Goal: Information Seeking & Learning: Check status

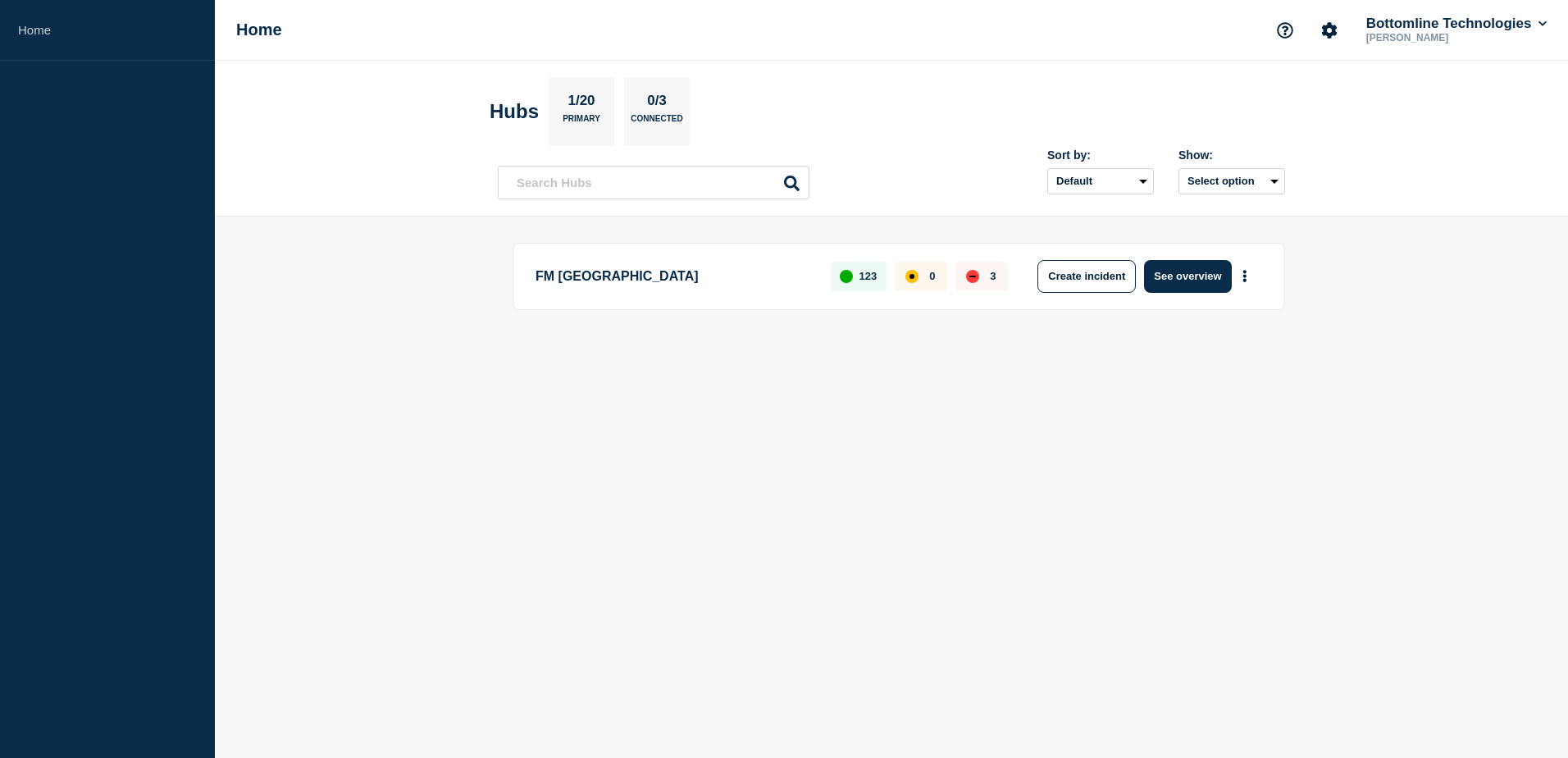
click at [972, 277] on div "down" at bounding box center [972, 277] width 6 height 2
click at [995, 277] on p "3" at bounding box center [993, 276] width 5 height 13
click at [1179, 281] on button "See overview" at bounding box center [1188, 276] width 87 height 33
